Goal: Task Accomplishment & Management: Use online tool/utility

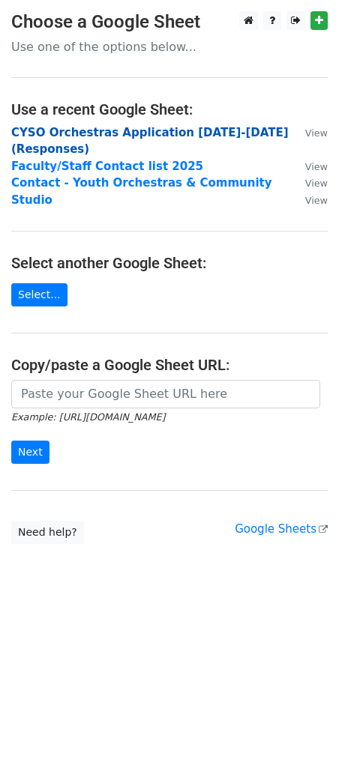
click at [130, 133] on strong "CYSO Orchestras Application 2025-2026 (Responses)" at bounding box center [149, 141] width 277 height 31
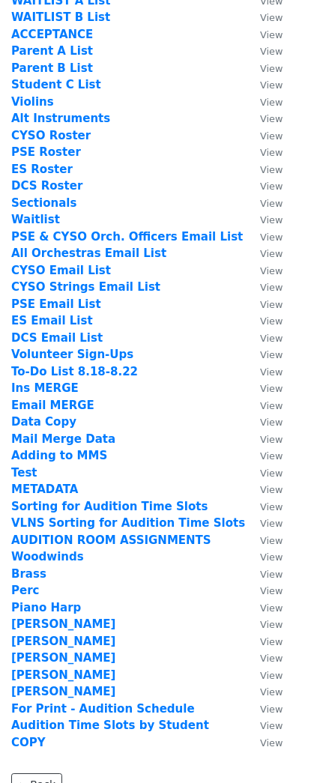
scroll to position [249, 0]
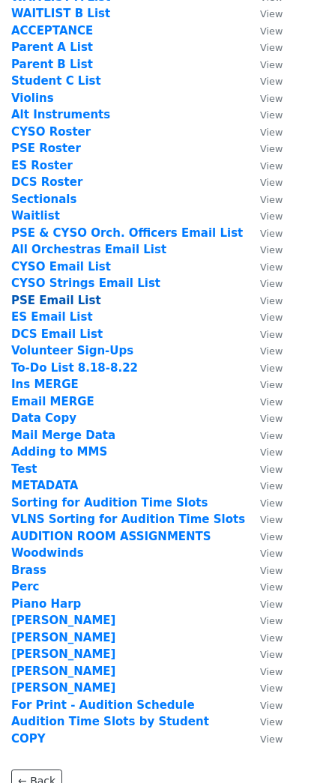
click at [55, 300] on strong "PSE Email List" at bounding box center [56, 300] width 90 height 13
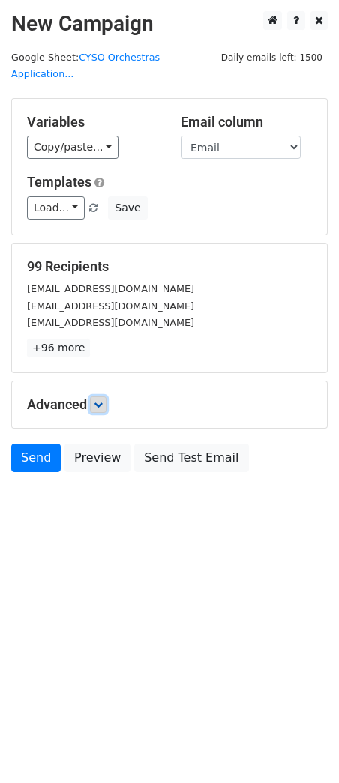
click at [101, 400] on icon at bounding box center [98, 404] width 9 height 9
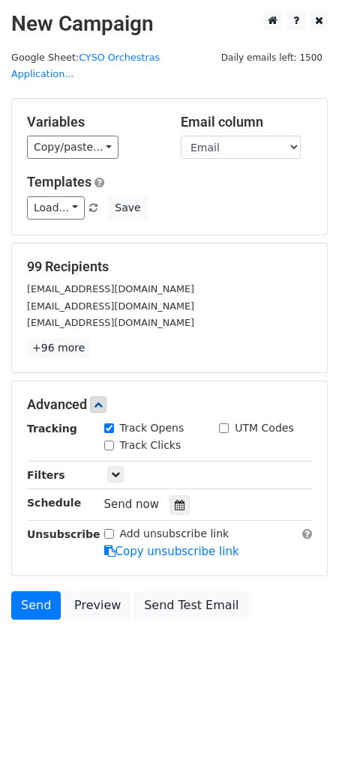
click at [109, 441] on input "Track Clicks" at bounding box center [109, 446] width 10 height 10
checkbox input "true"
click at [175, 500] on icon at bounding box center [180, 505] width 10 height 10
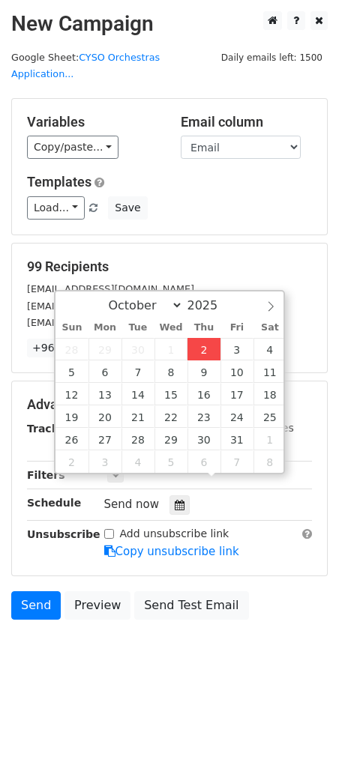
type input "2025-10-02 12:00"
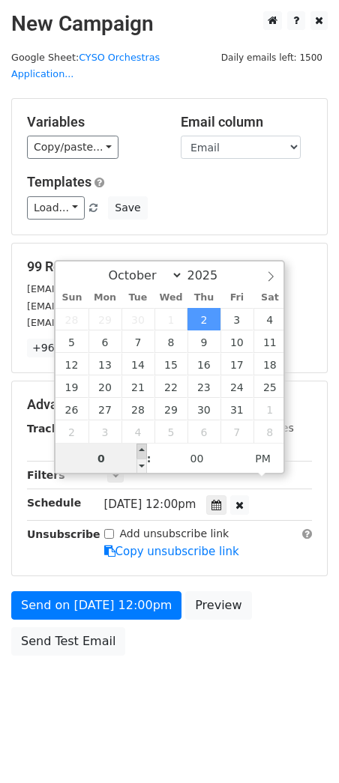
type input "07"
type input "2025-11-06 19:00"
select select "10"
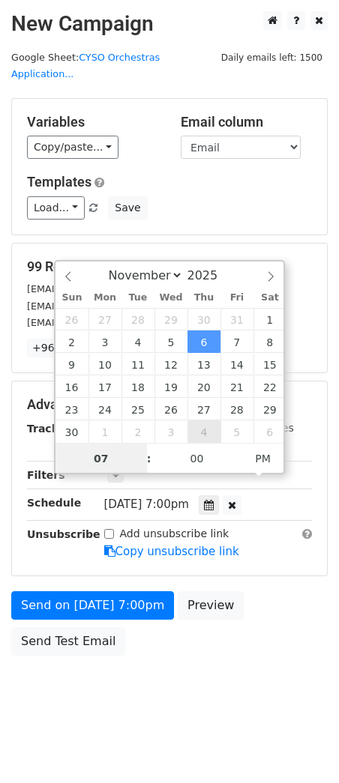
drag, startPoint x: 208, startPoint y: 437, endPoint x: 205, endPoint y: 450, distance: 14.0
type input "07"
select select "9"
click at [69, 275] on div "October November December 2025" at bounding box center [169, 273] width 228 height 25
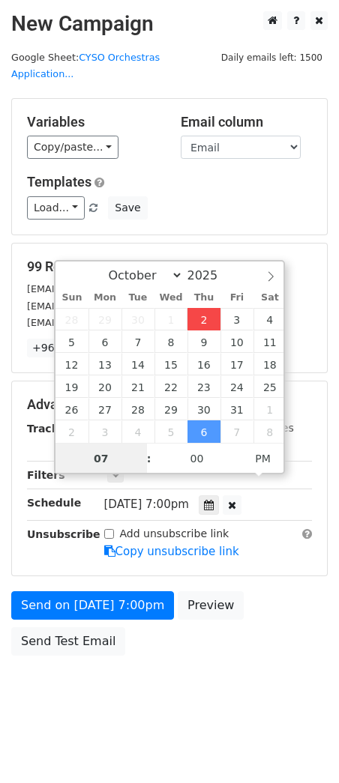
type input "2025-10-02 19:00"
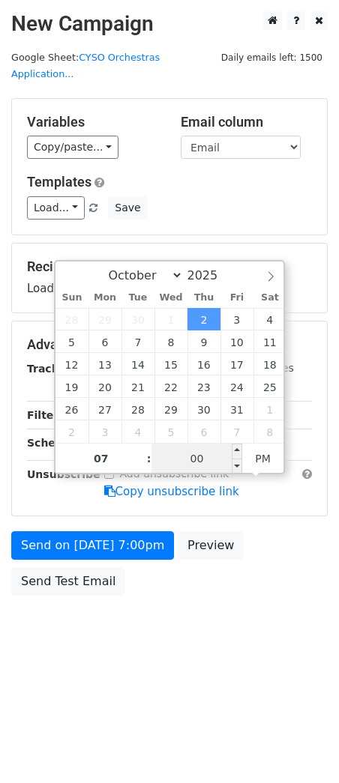
drag, startPoint x: 177, startPoint y: 452, endPoint x: 234, endPoint y: 465, distance: 58.3
click at [178, 452] on input "00" at bounding box center [196, 459] width 91 height 30
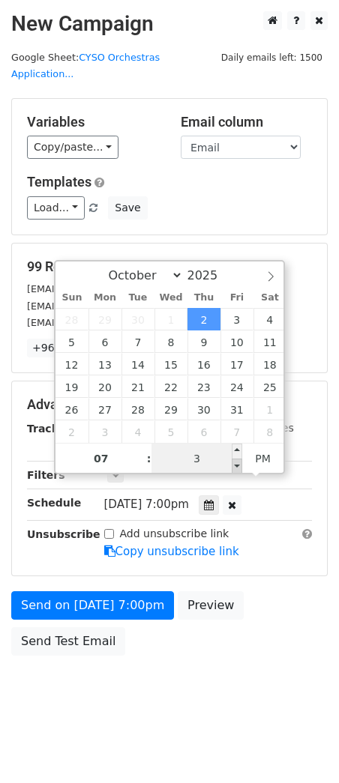
type input "30"
type input "2025-10-02 07:30"
click at [281, 454] on span "PM" at bounding box center [262, 459] width 41 height 30
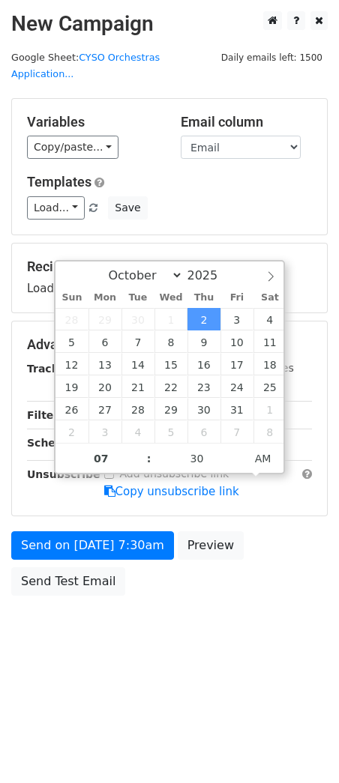
click at [184, 616] on body "New Campaign Daily emails left: 1500 Google Sheet: CYSO Orchestras Application.…" at bounding box center [169, 337] width 339 height 652
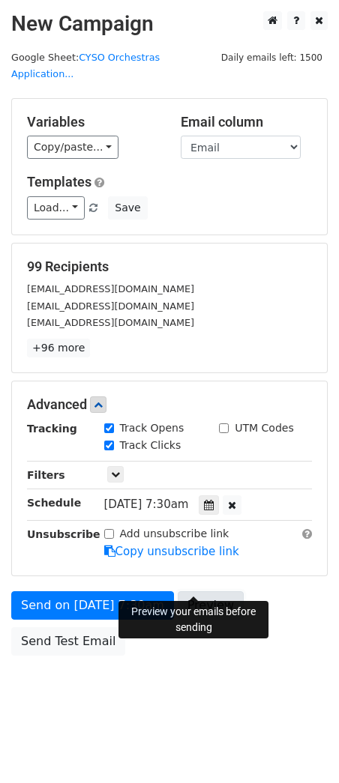
click at [193, 591] on link "Preview" at bounding box center [211, 605] width 66 height 28
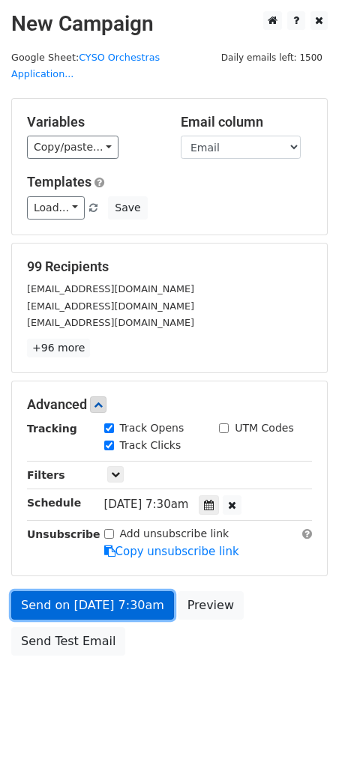
click at [94, 591] on link "Send on Oct 2 at 7:30am" at bounding box center [92, 605] width 163 height 28
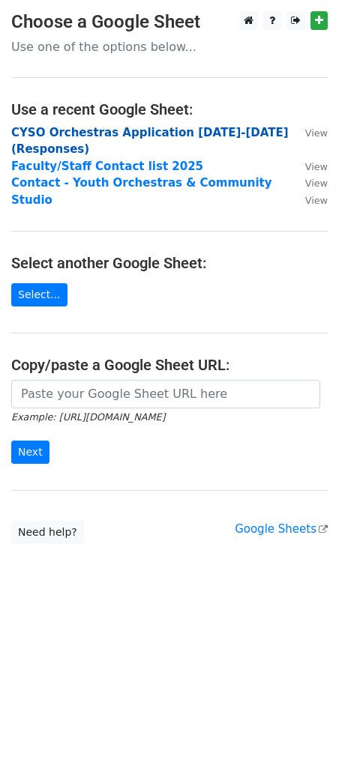
click at [76, 132] on strong "CYSO Orchestras Application 2025-2026 (Responses)" at bounding box center [149, 141] width 277 height 31
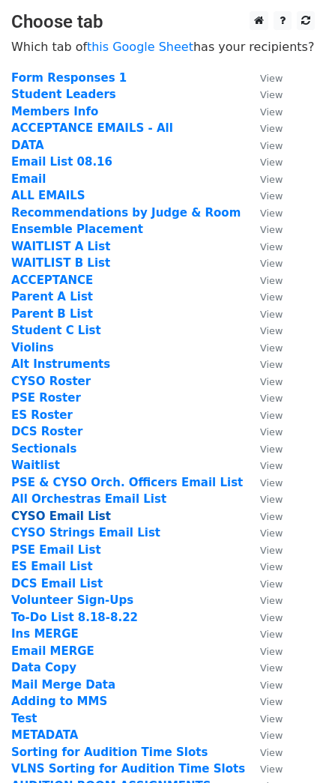
click at [79, 517] on strong "CYSO Email List" at bounding box center [61, 515] width 100 height 13
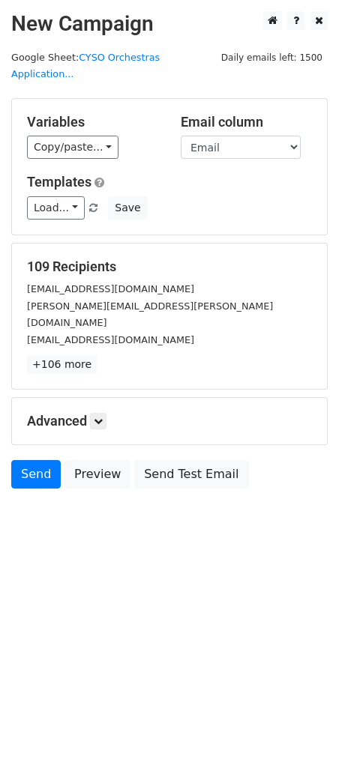
click at [95, 398] on div "Advanced Tracking Track Opens UTM Codes Track Clicks Filters Only include sprea…" at bounding box center [169, 421] width 315 height 46
click at [102, 417] on icon at bounding box center [98, 421] width 9 height 9
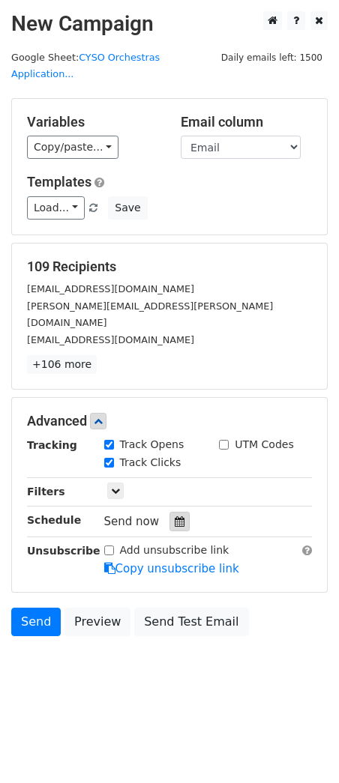
click at [175, 516] on icon at bounding box center [180, 521] width 10 height 10
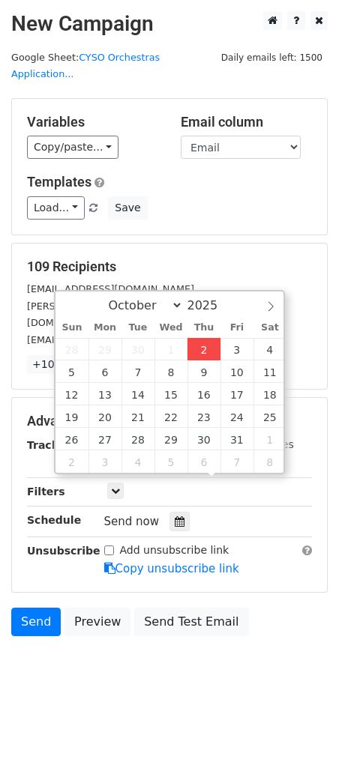
type input "2025-10-02 12:00"
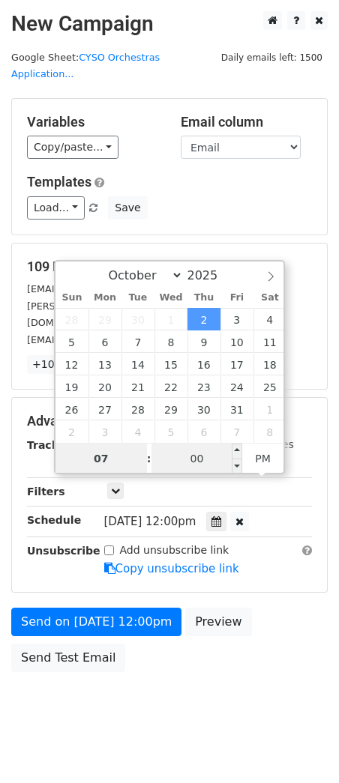
type input "07"
type input "[DATE] 19:00"
click at [199, 462] on input "00" at bounding box center [196, 459] width 91 height 30
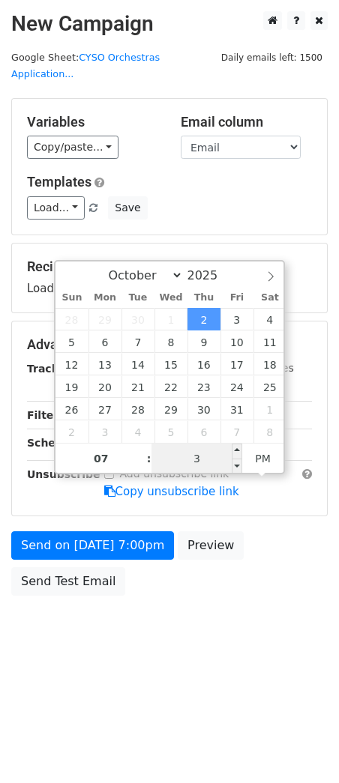
type input "30"
type input "2025-10-02 07:30"
click at [258, 457] on span "PM" at bounding box center [262, 459] width 41 height 30
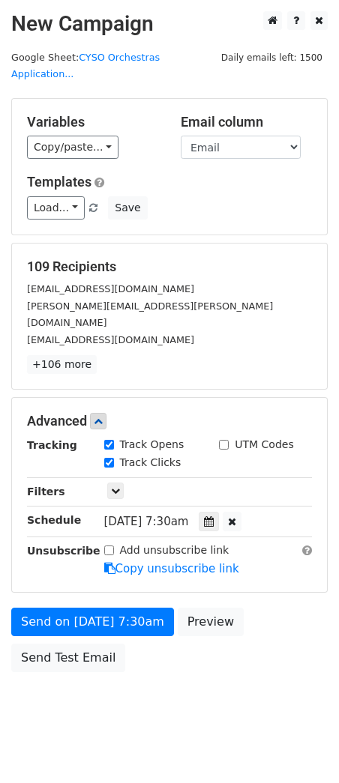
click at [242, 656] on body "New Campaign Daily emails left: 1500 Google Sheet: CYSO Orchestras Application.…" at bounding box center [169, 375] width 339 height 728
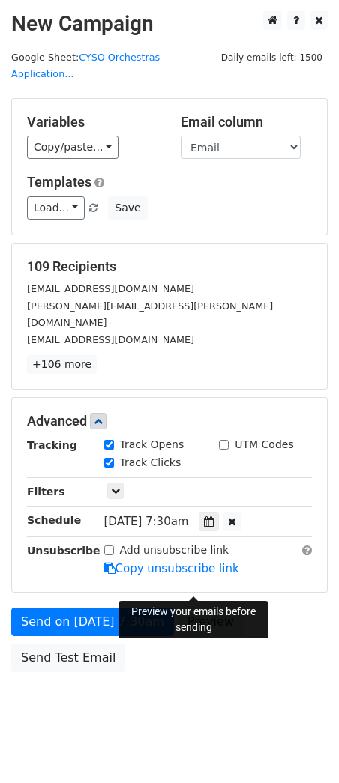
click at [203, 608] on link "Preview" at bounding box center [211, 622] width 66 height 28
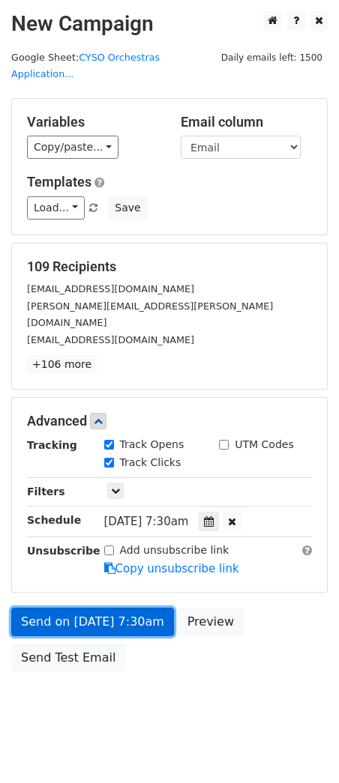
click at [75, 608] on link "Send on Oct 2 at 7:30am" at bounding box center [92, 622] width 163 height 28
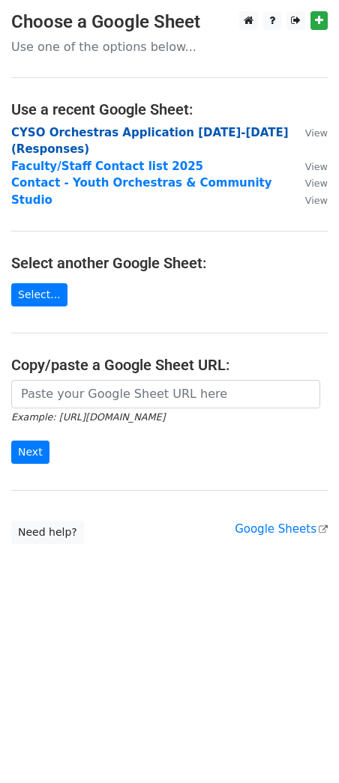
click at [94, 130] on strong "CYSO Orchestras Application [DATE]-[DATE] (Responses)" at bounding box center [149, 141] width 277 height 31
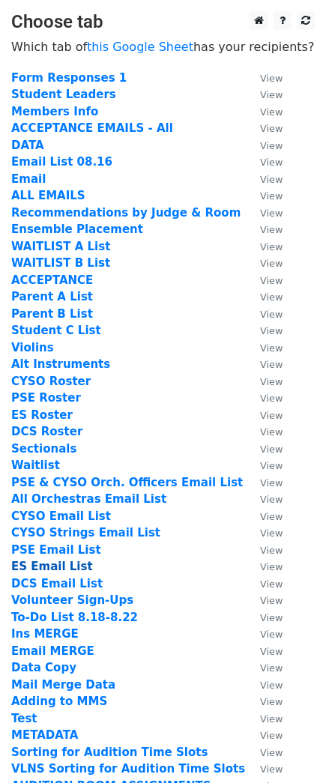
click at [46, 564] on strong "ES Email List" at bounding box center [52, 566] width 82 height 13
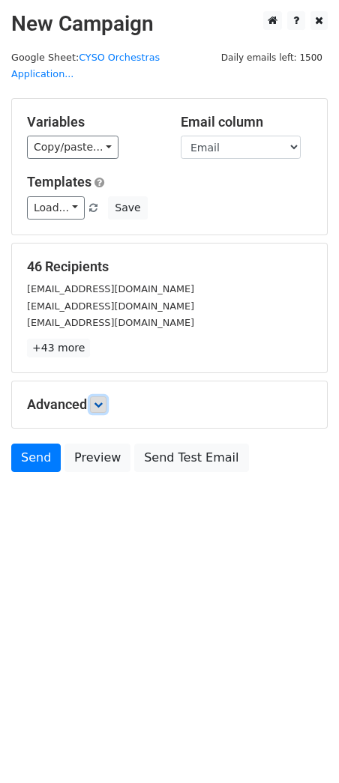
click at [100, 400] on icon at bounding box center [98, 404] width 9 height 9
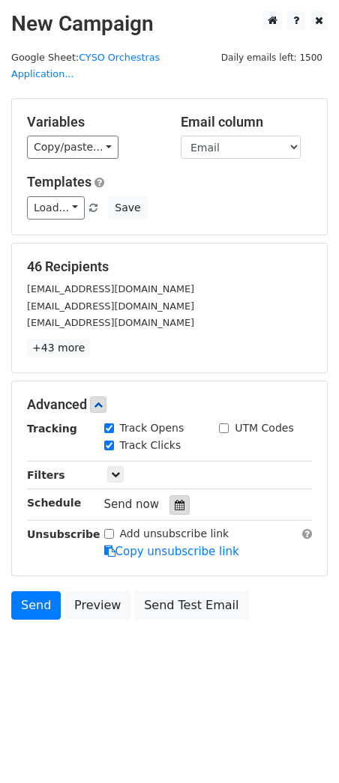
click at [175, 500] on icon at bounding box center [180, 505] width 10 height 10
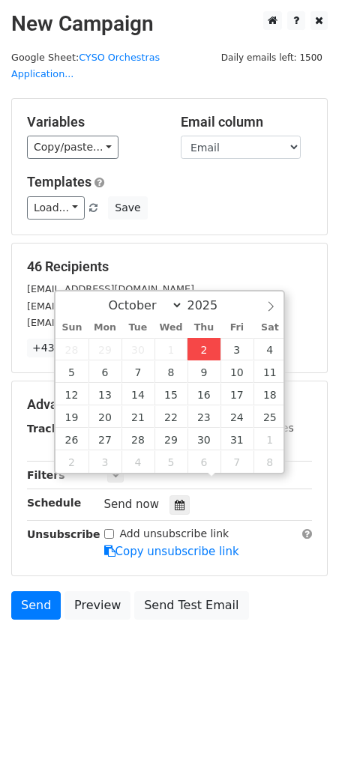
type input "2025-10-02 12:00"
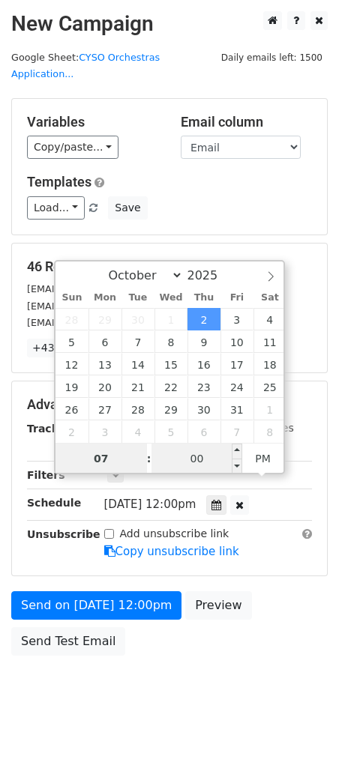
type input "07"
type input "2025-10-02 19:00"
click at [199, 460] on input "00" at bounding box center [196, 459] width 91 height 30
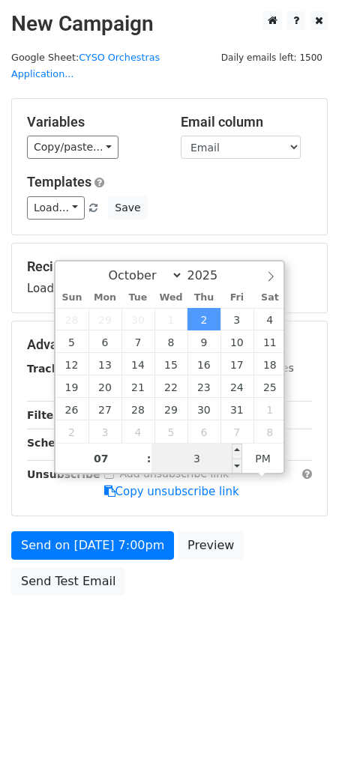
type input "30"
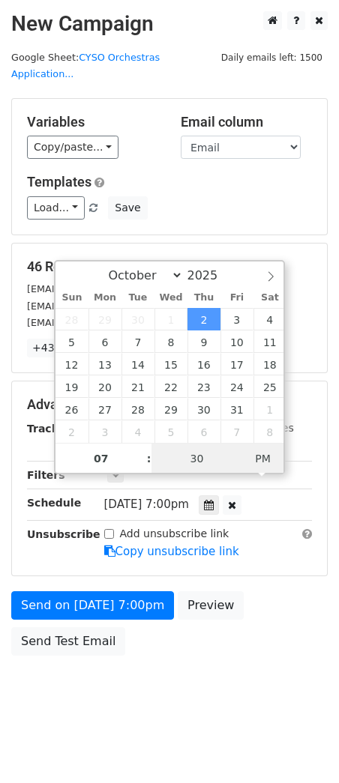
type input "2025-10-02 07:30"
click at [255, 462] on span "PM" at bounding box center [262, 459] width 41 height 30
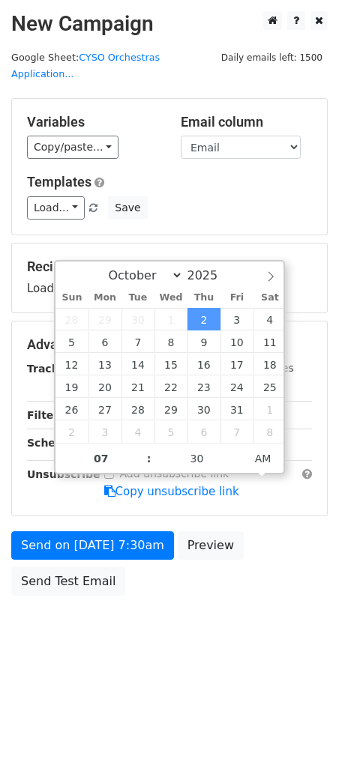
click at [217, 596] on body "New Campaign Daily emails left: 1500 Google Sheet: CYSO Orchestras Application.…" at bounding box center [169, 337] width 339 height 652
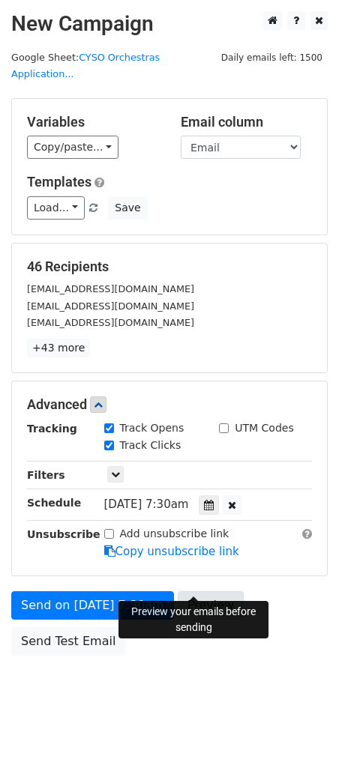
click at [183, 591] on link "Preview" at bounding box center [211, 605] width 66 height 28
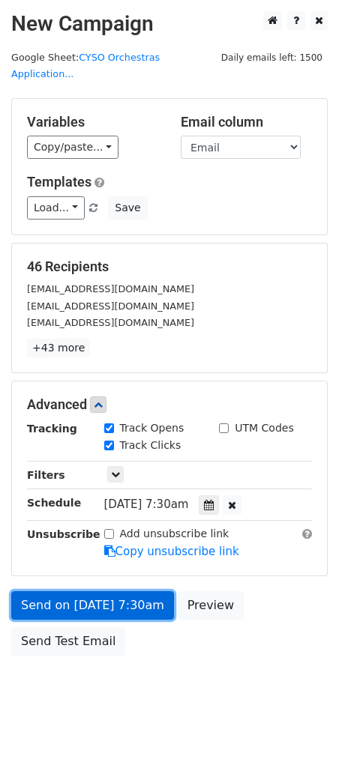
click at [121, 591] on link "Send on [DATE] 7:30am" at bounding box center [92, 605] width 163 height 28
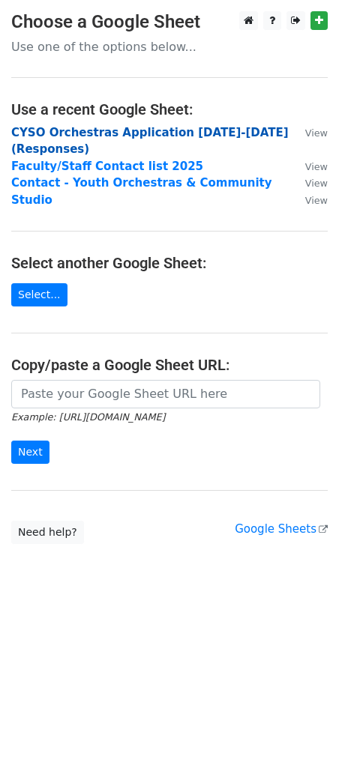
click at [147, 130] on strong "CYSO Orchestras Application 2025-2026 (Responses)" at bounding box center [149, 141] width 277 height 31
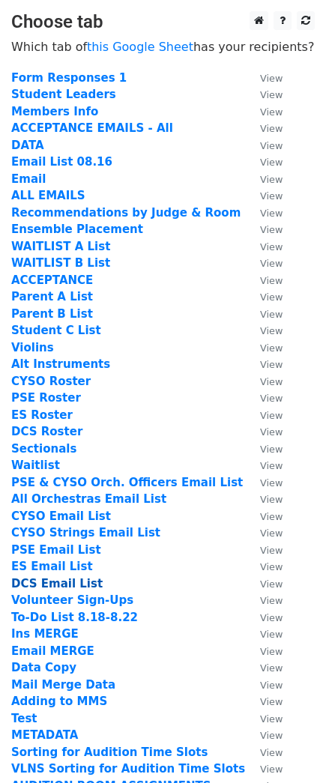
click at [67, 582] on strong "DCS Email List" at bounding box center [56, 583] width 91 height 13
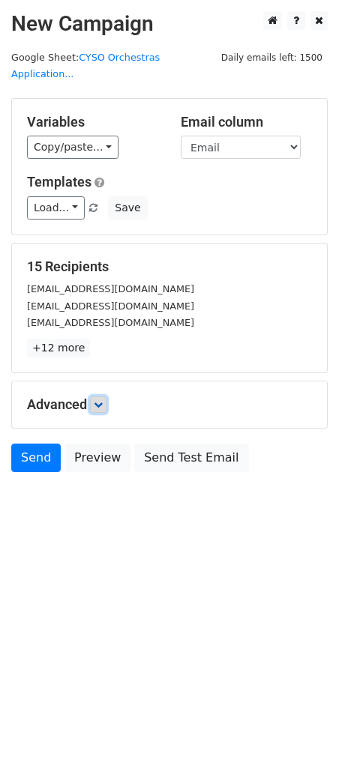
click at [98, 400] on icon at bounding box center [98, 404] width 9 height 9
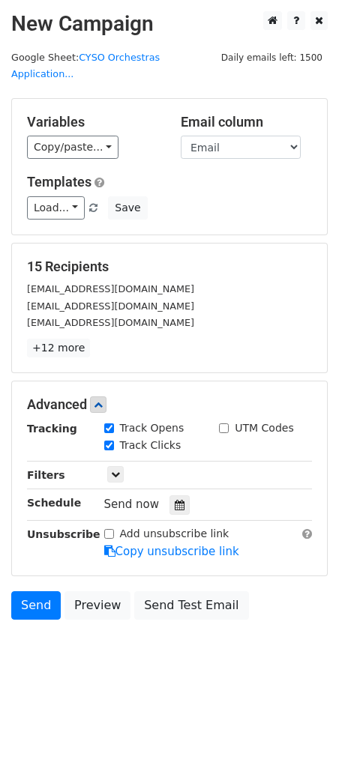
drag, startPoint x: 172, startPoint y: 482, endPoint x: 152, endPoint y: 470, distance: 22.9
click at [175, 500] on icon at bounding box center [180, 505] width 10 height 10
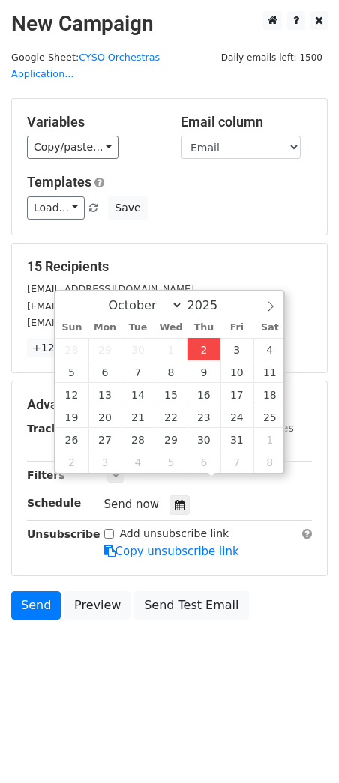
type input "[DATE] 12:00"
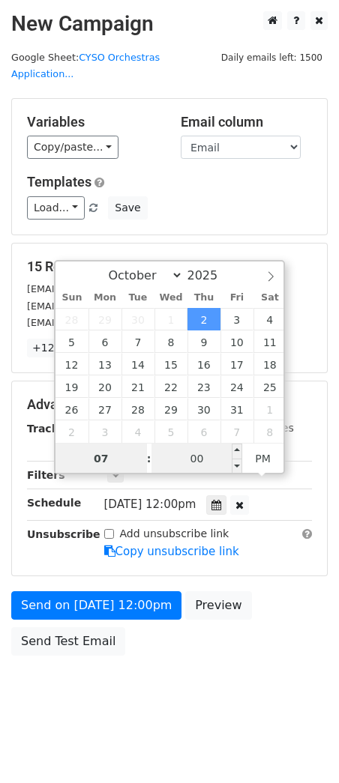
type input "07"
type input "2025-10-02 19:00"
click at [169, 465] on input "00" at bounding box center [196, 459] width 91 height 30
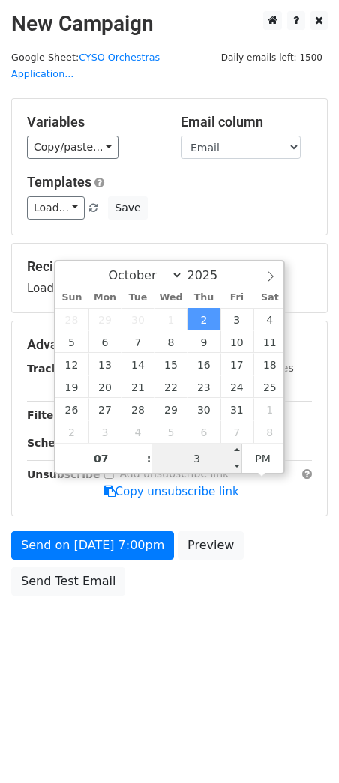
type input "30"
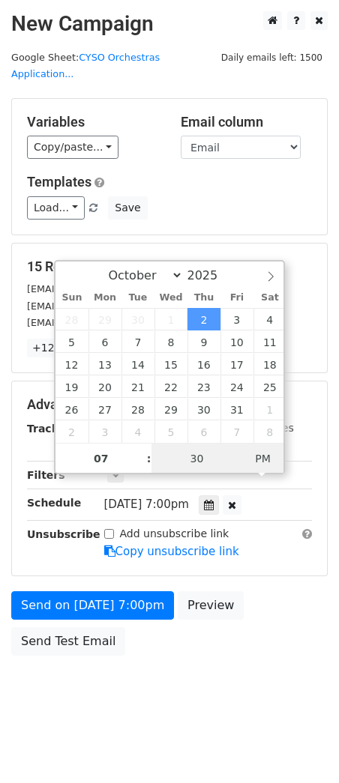
type input "2025-10-02 07:30"
click at [255, 457] on span "PM" at bounding box center [262, 459] width 41 height 30
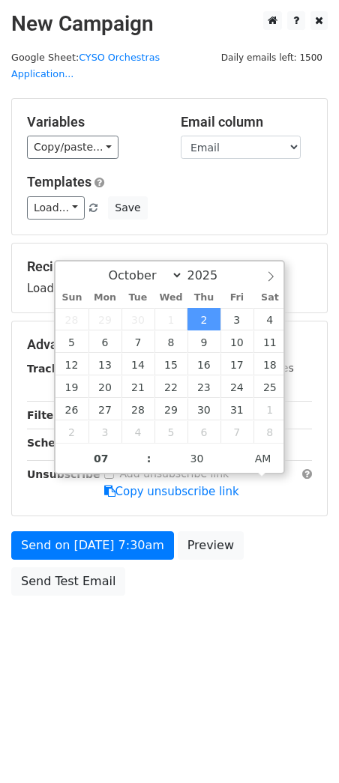
click at [170, 652] on html "New Campaign Daily emails left: 1500 Google Sheet: CYSO Orchestras Application.…" at bounding box center [169, 391] width 339 height 783
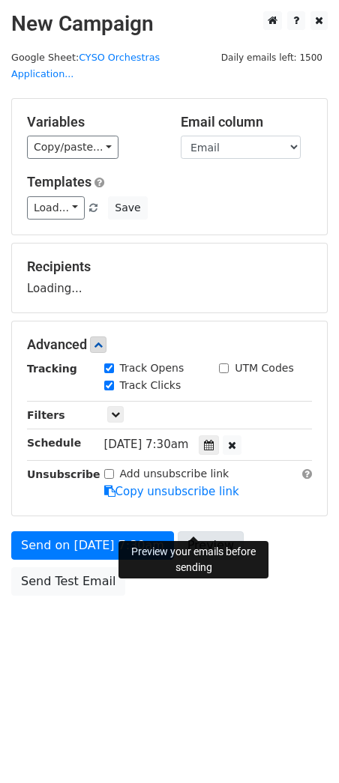
click at [204, 498] on link "Copy unsubscribe link" at bounding box center [171, 491] width 135 height 13
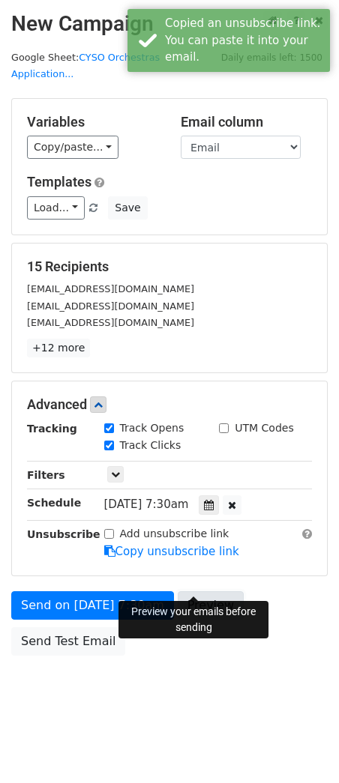
click at [196, 591] on link "Preview" at bounding box center [211, 605] width 66 height 28
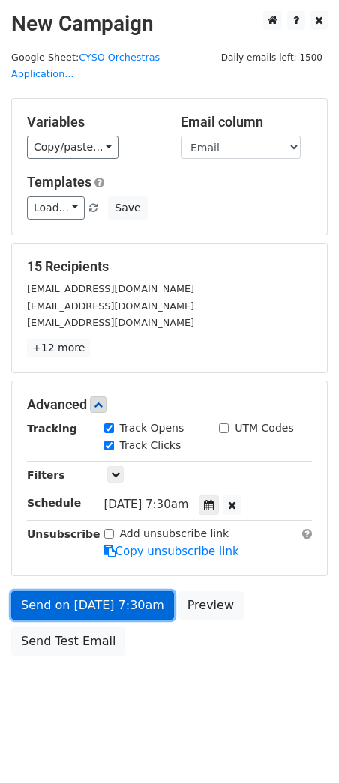
click at [127, 591] on link "Send on Oct 2 at 7:30am" at bounding box center [92, 605] width 163 height 28
